Goal: Task Accomplishment & Management: Manage account settings

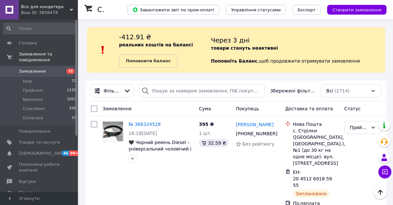
scroll to position [32, 0]
click at [35, 151] on span "[DEMOGRAPHIC_DATA]" at bounding box center [43, 154] width 48 height 6
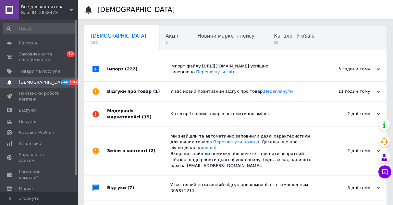
drag, startPoint x: 34, startPoint y: 56, endPoint x: 74, endPoint y: 22, distance: 52.7
click at [34, 56] on span "Замовлення та повідомлення" at bounding box center [39, 57] width 41 height 12
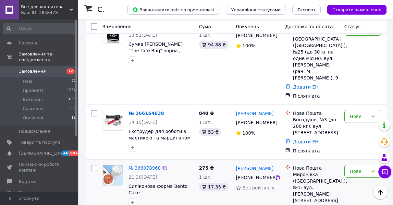
scroll to position [130, 0]
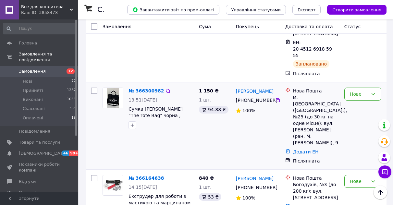
click at [155, 88] on link "№ 366300982" at bounding box center [145, 90] width 35 height 5
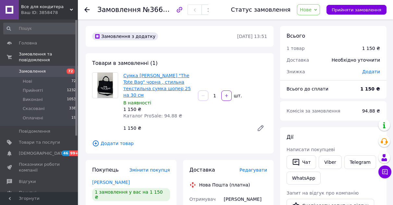
click at [167, 75] on link "Сумка [PERSON_NAME] "The Tote Bag" чорна , стильна текстильна сумка шопер 25 на…" at bounding box center [156, 85] width 67 height 25
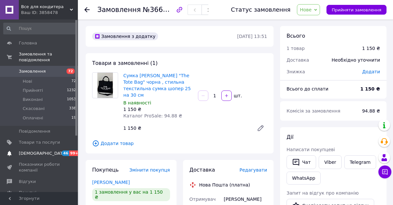
click at [35, 151] on span "[DEMOGRAPHIC_DATA]" at bounding box center [43, 154] width 48 height 6
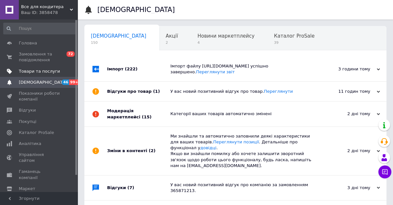
scroll to position [0, 3]
click at [31, 55] on span "Замовлення та повідомлення" at bounding box center [39, 57] width 41 height 12
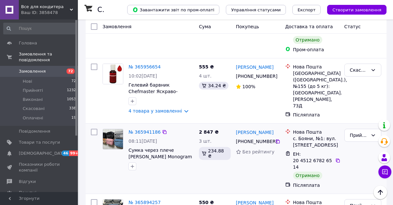
scroll to position [454, 0]
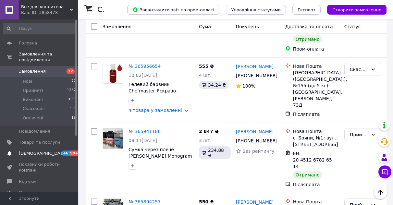
click at [40, 151] on span "[DEMOGRAPHIC_DATA]" at bounding box center [43, 154] width 48 height 6
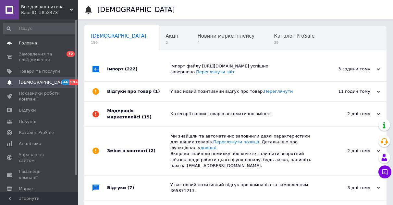
scroll to position [0, 3]
click at [31, 43] on span "Головна" at bounding box center [28, 43] width 18 height 6
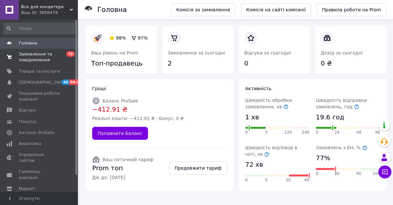
click at [30, 54] on span "Замовлення та повідомлення" at bounding box center [39, 57] width 41 height 12
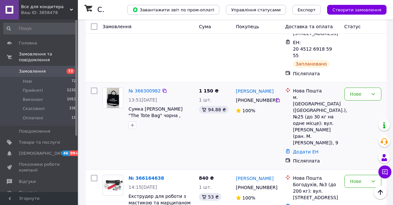
scroll to position [97, 0]
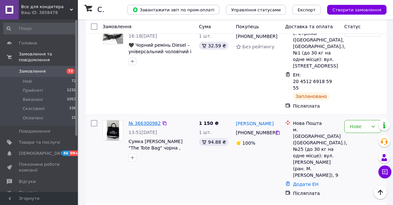
click at [137, 121] on link "№ 366300982" at bounding box center [144, 123] width 32 height 5
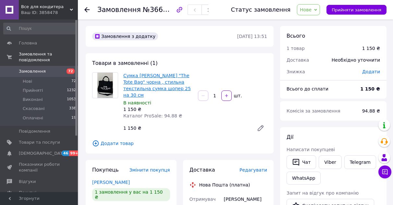
click at [152, 78] on link "Сумка [PERSON_NAME] "The Tote Bag" чорна , стильна текстильна сумка шопер 25 на…" at bounding box center [156, 85] width 67 height 25
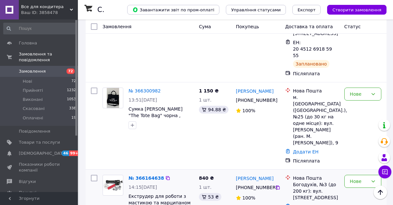
scroll to position [65, 0]
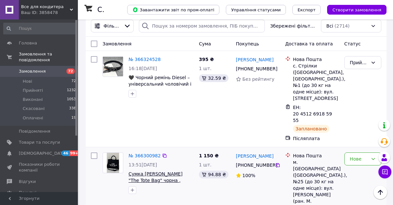
click at [147, 171] on span "Сумка [PERSON_NAME] "The Tote Bag" чорна , стильна текстильна сумка шопер 25 на…" at bounding box center [160, 183] width 64 height 25
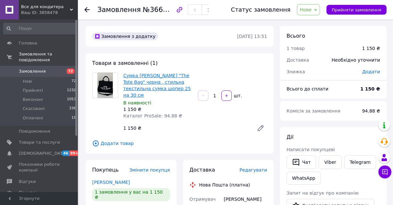
click at [154, 77] on link "Сумка [PERSON_NAME] "The Tote Bag" чорна , стильна текстильна сумка шопер 25 на…" at bounding box center [156, 85] width 67 height 25
